Goal: Navigation & Orientation: Find specific page/section

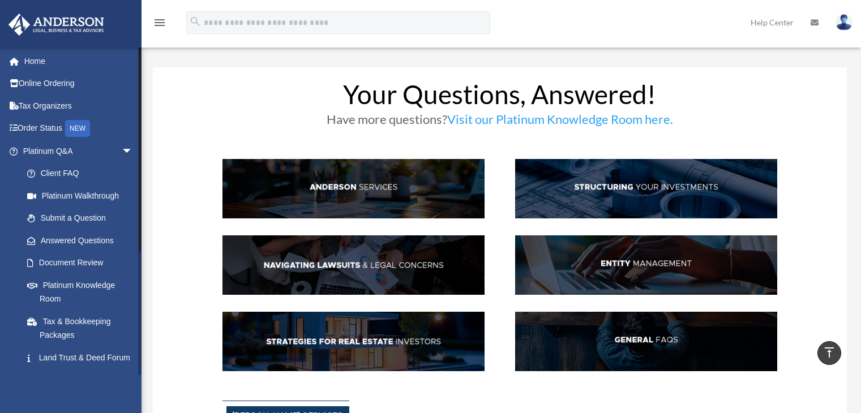
scroll to position [1699, 0]
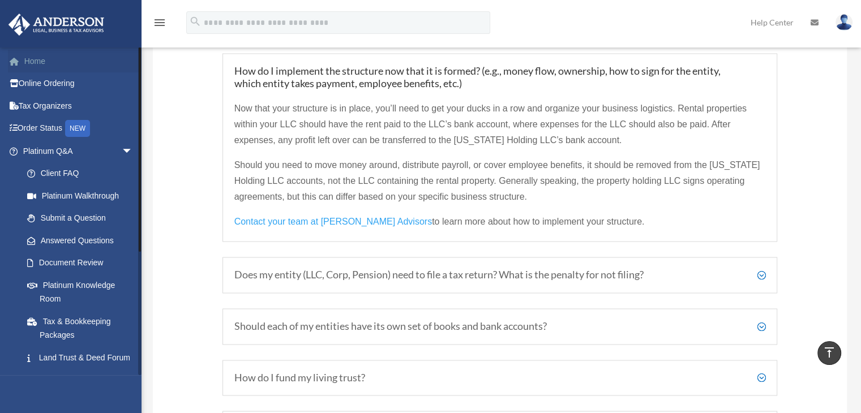
click at [52, 62] on link "Home" at bounding box center [79, 61] width 142 height 23
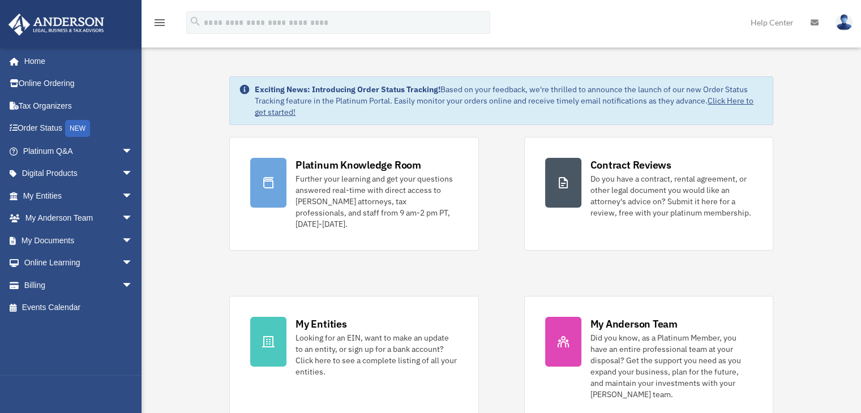
click at [847, 23] on img at bounding box center [844, 22] width 17 height 16
click at [122, 150] on span "arrow_drop_down" at bounding box center [133, 151] width 23 height 23
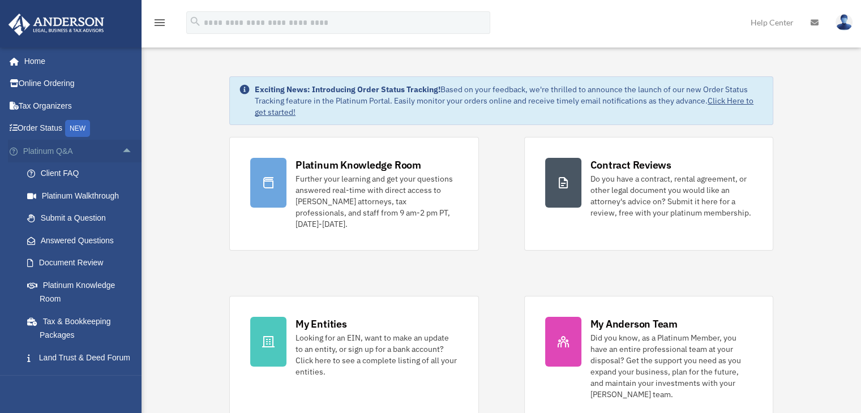
click at [122, 147] on span "arrow_drop_up" at bounding box center [133, 151] width 23 height 23
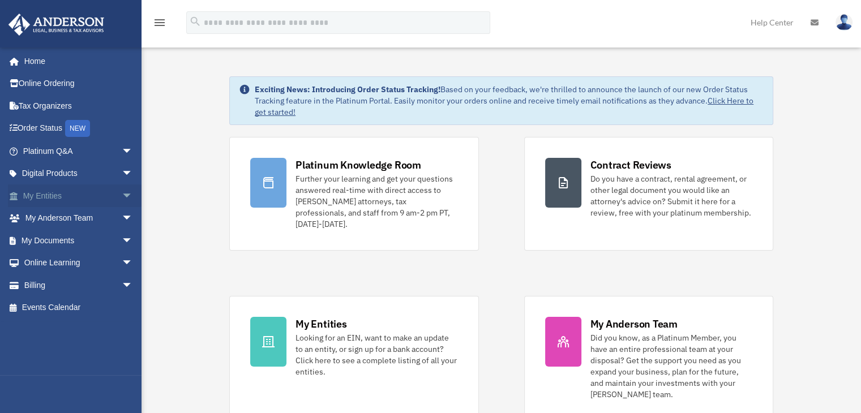
click at [122, 195] on span "arrow_drop_down" at bounding box center [133, 196] width 23 height 23
